Goal: Transaction & Acquisition: Download file/media

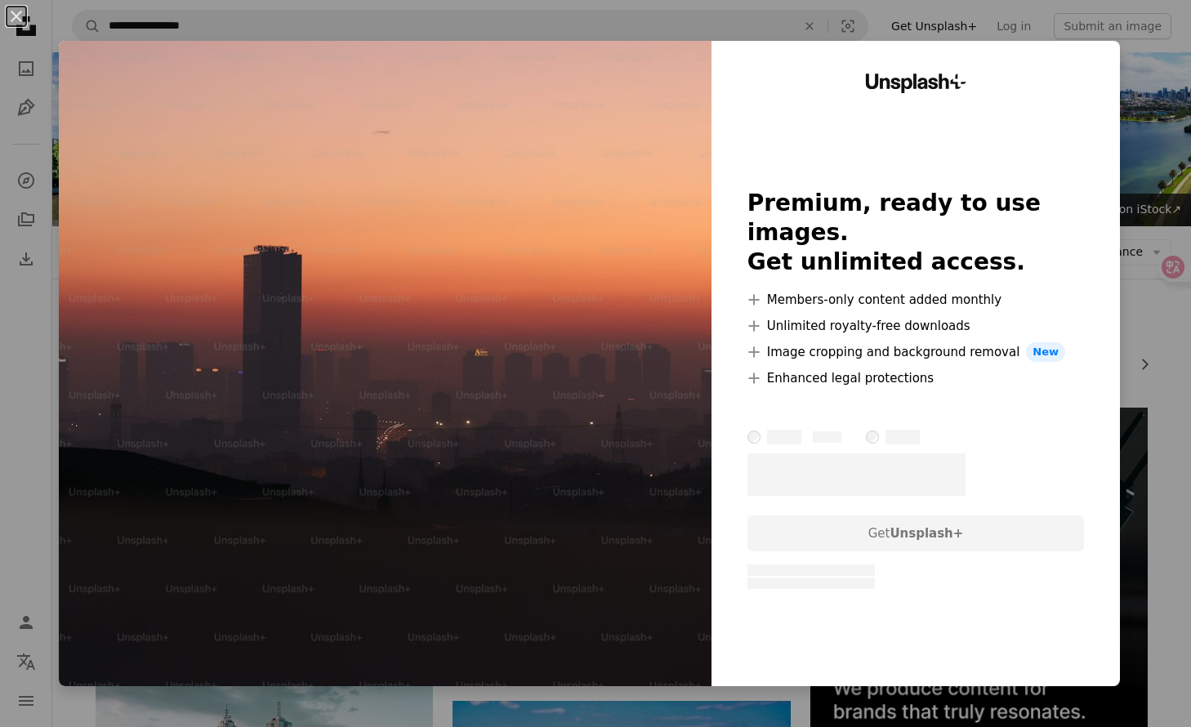
scroll to position [853, 0]
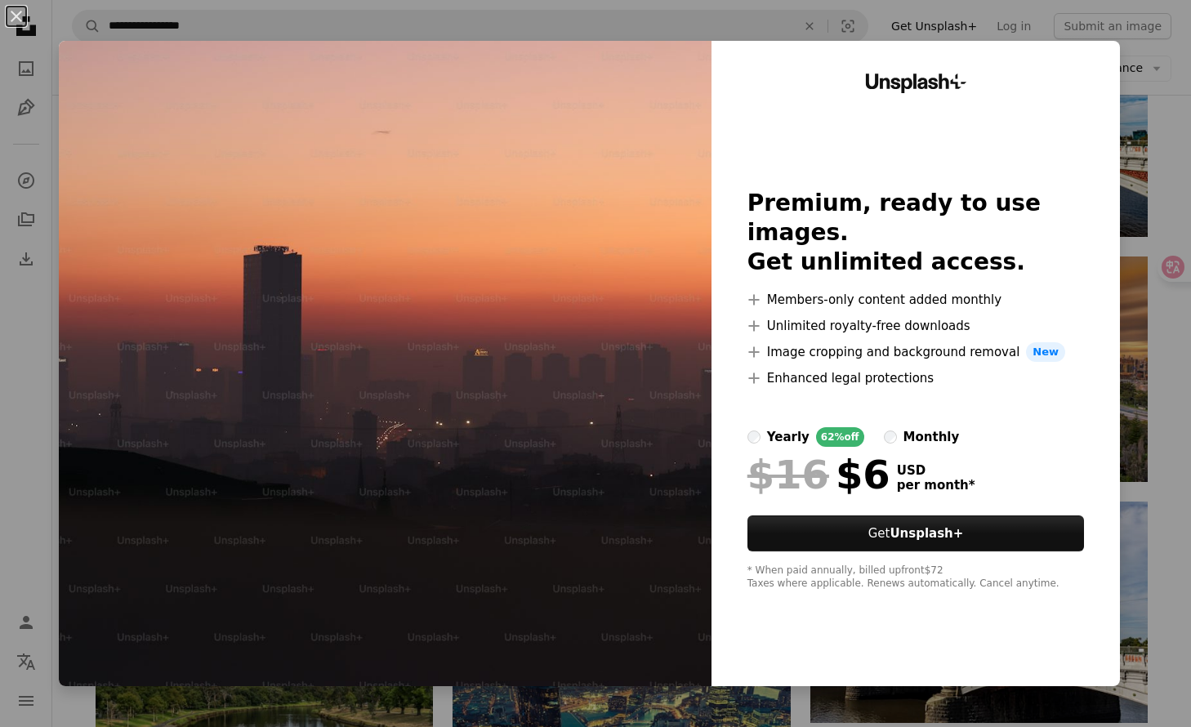
click at [1156, 84] on div "An X shape Unsplash+ Premium, ready to use images. Get unlimited access. A plus…" at bounding box center [595, 363] width 1191 height 727
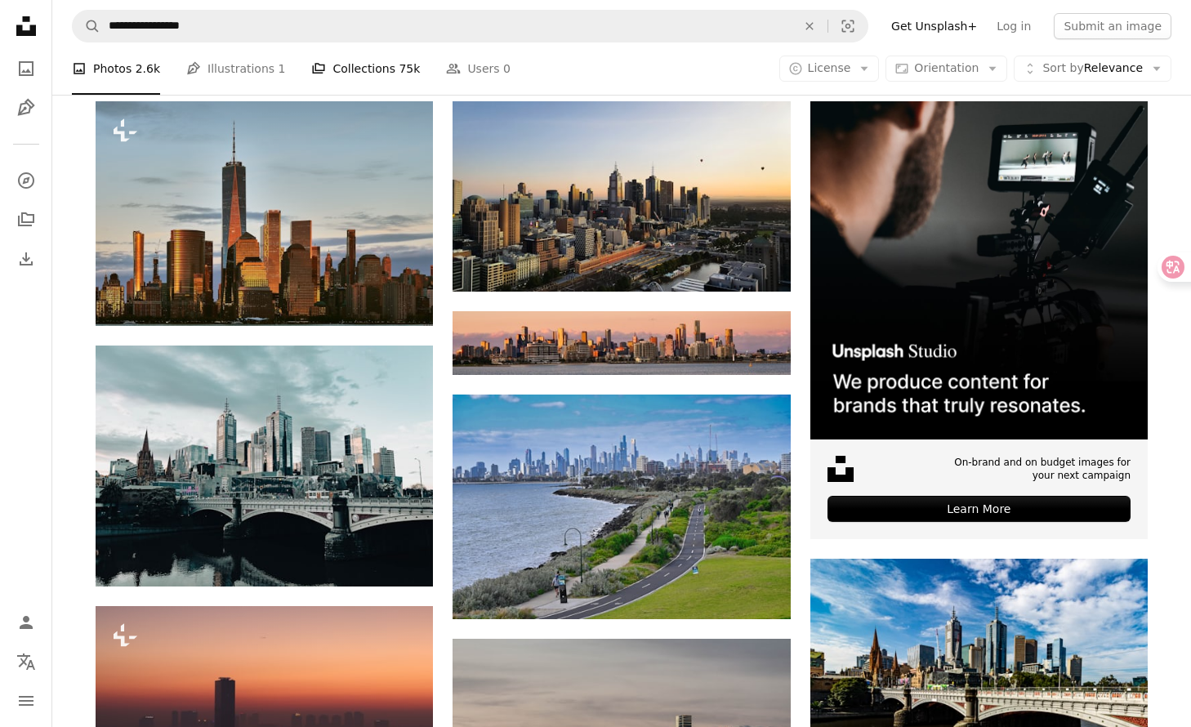
scroll to position [700, 0]
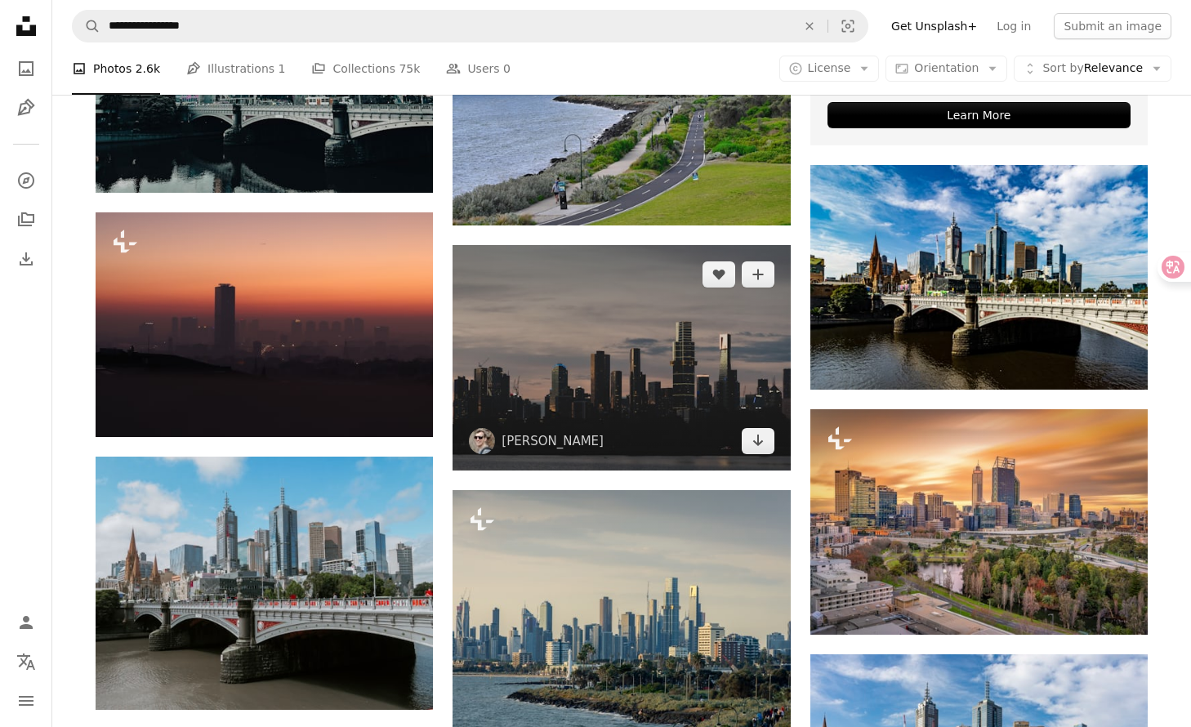
click at [555, 335] on img at bounding box center [621, 357] width 337 height 225
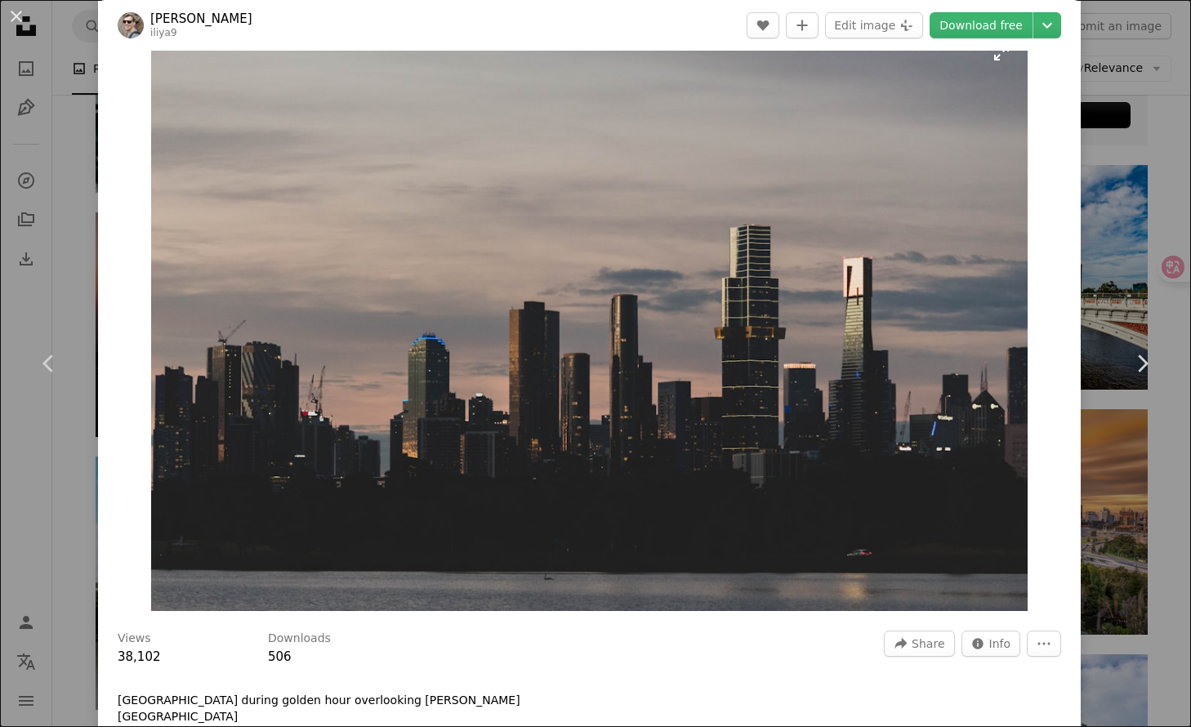
scroll to position [44, 0]
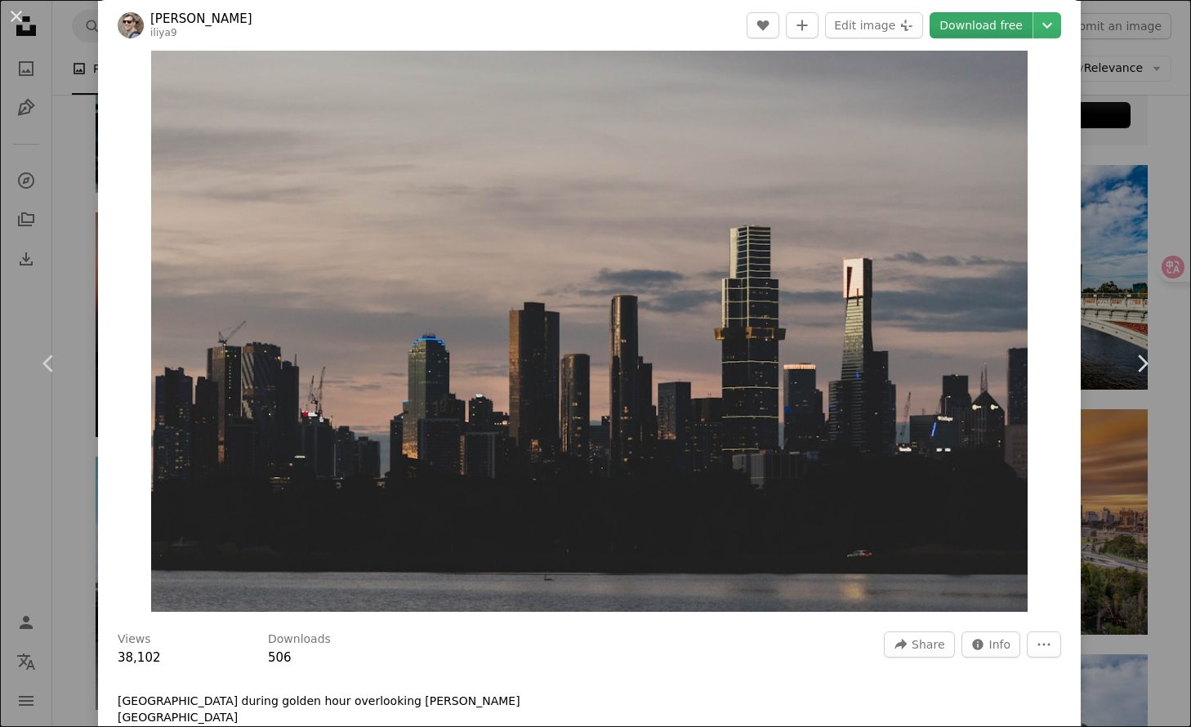
click at [989, 29] on link "Download free" at bounding box center [981, 25] width 103 height 26
